Goal: Task Accomplishment & Management: Use online tool/utility

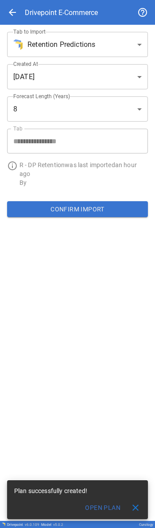
click at [6, 16] on div "arrow_back Drivepoint E-Commerce" at bounding box center [77, 12] width 155 height 25
click at [9, 15] on span "arrow_back" at bounding box center [12, 12] width 11 height 11
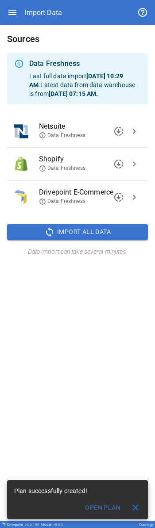
click at [12, 15] on icon "button" at bounding box center [12, 12] width 11 height 11
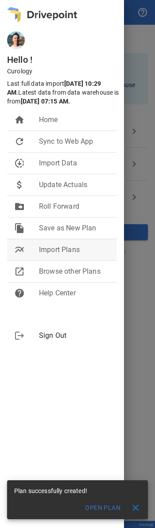
click at [77, 253] on li "multiline_chart Import Plans" at bounding box center [62, 249] width 110 height 21
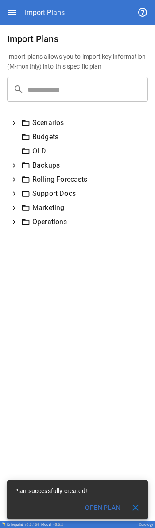
click at [14, 181] on icon at bounding box center [14, 180] width 3 height 4
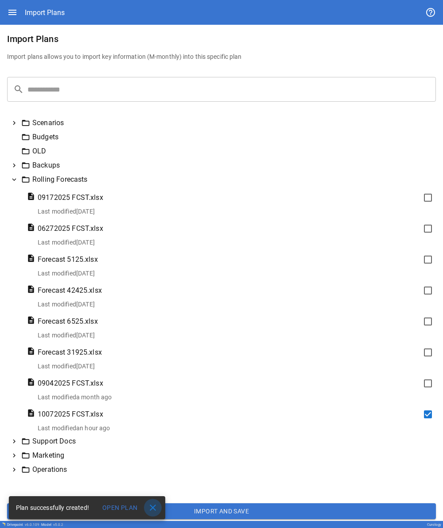
click at [154, 509] on span "close" at bounding box center [152, 508] width 11 height 11
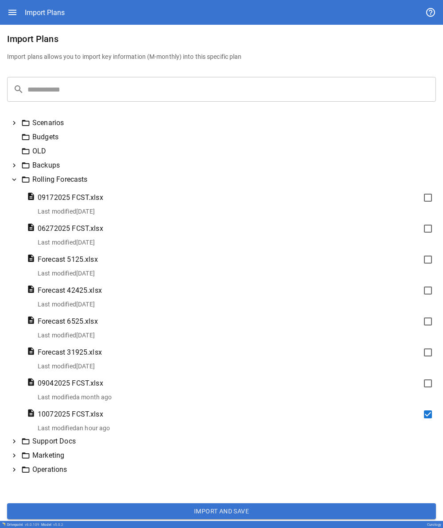
click at [154, 510] on button "Import and Save" at bounding box center [221, 512] width 428 height 16
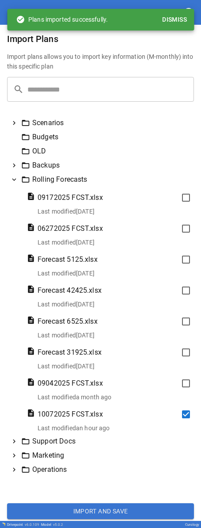
click at [23, 138] on icon at bounding box center [25, 137] width 9 height 9
click at [49, 136] on div "Budgets" at bounding box center [106, 137] width 170 height 11
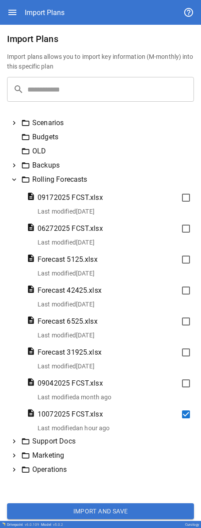
click at [14, 124] on icon at bounding box center [14, 123] width 3 height 4
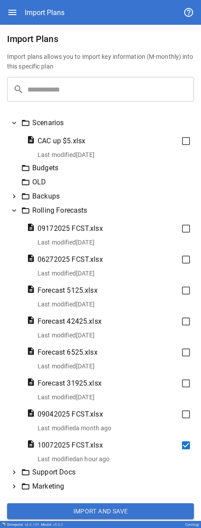
click at [13, 123] on icon at bounding box center [14, 123] width 8 height 8
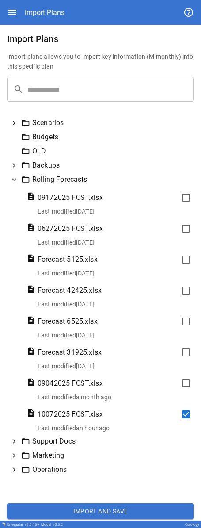
click at [41, 138] on div "Budgets" at bounding box center [106, 137] width 170 height 11
